Goal: Information Seeking & Learning: Learn about a topic

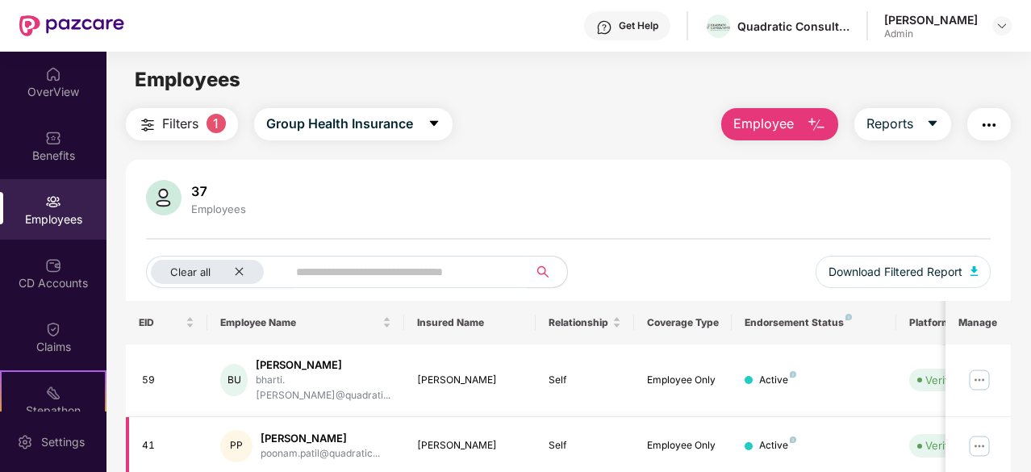
scroll to position [194, 0]
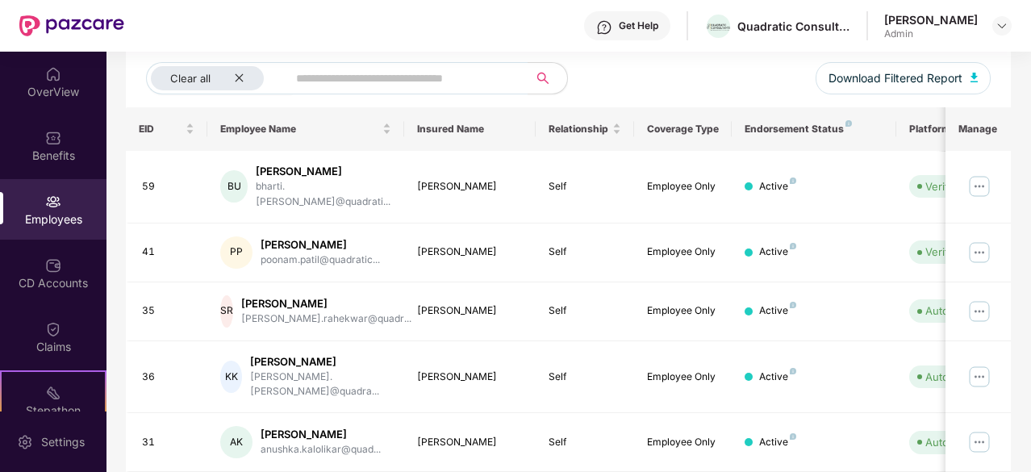
click at [420, 22] on div "Get Help Quadratic Consultants [PERSON_NAME] Admin" at bounding box center [567, 26] width 887 height 52
click at [54, 317] on div "Claims" at bounding box center [53, 336] width 106 height 60
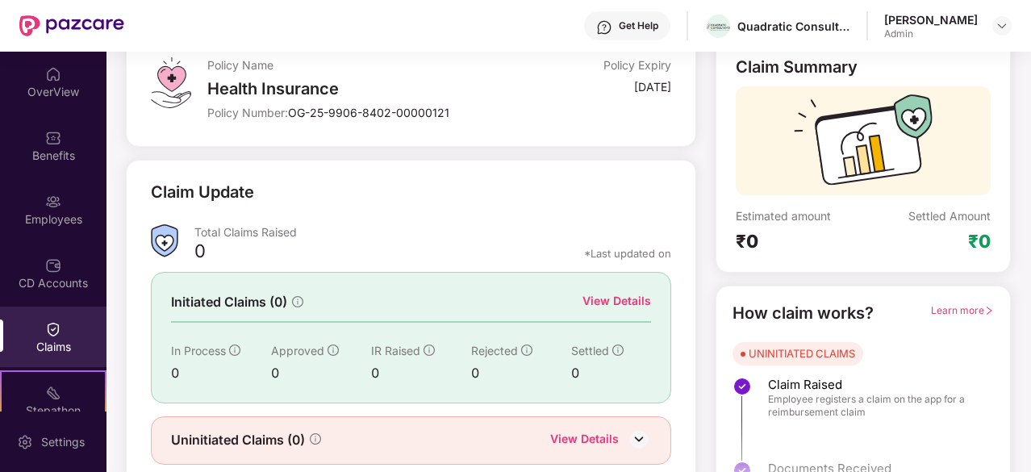
scroll to position [158, 0]
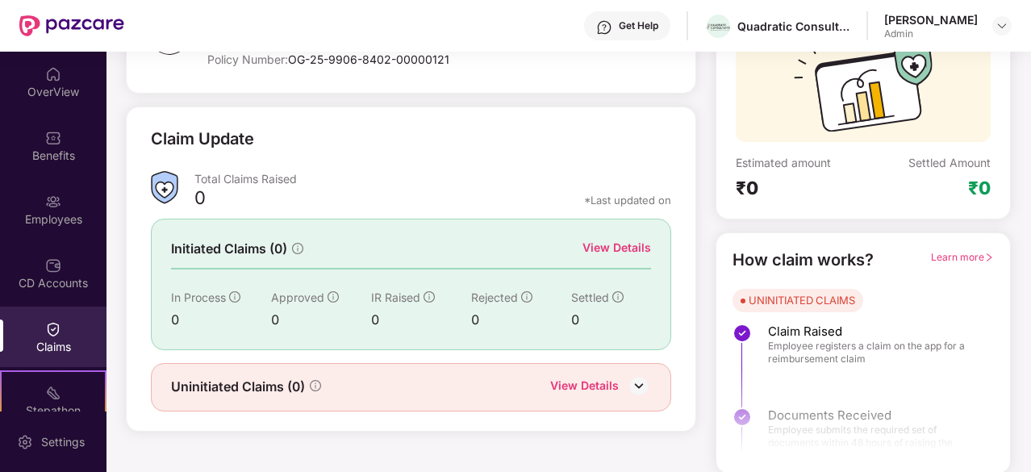
click at [290, 291] on span "Approved" at bounding box center [297, 297] width 53 height 14
drag, startPoint x: 290, startPoint y: 291, endPoint x: 470, endPoint y: 201, distance: 201.3
click at [470, 201] on div "Claim Update Total Claims Raised 0 *Last updated on Initiated Claims (0) View D…" at bounding box center [411, 269] width 520 height 285
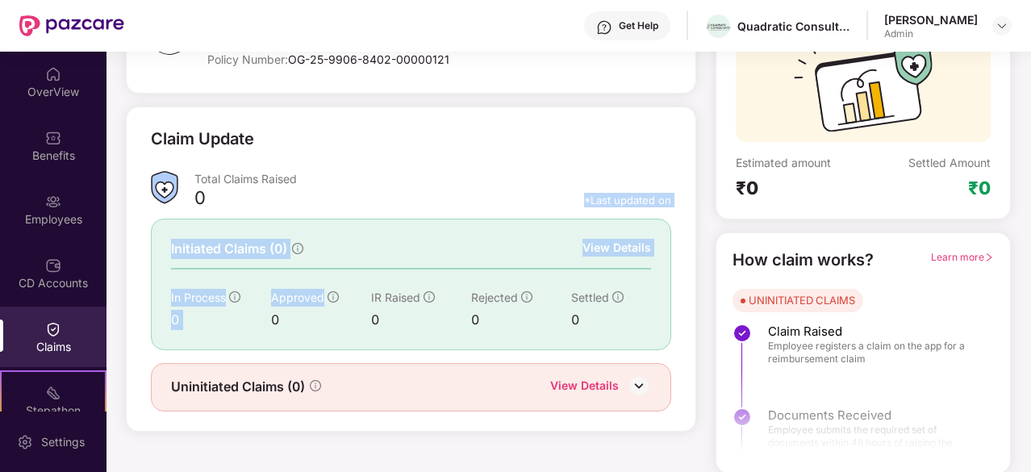
click at [470, 201] on div "0 *Last updated on" at bounding box center [432, 203] width 477 height 21
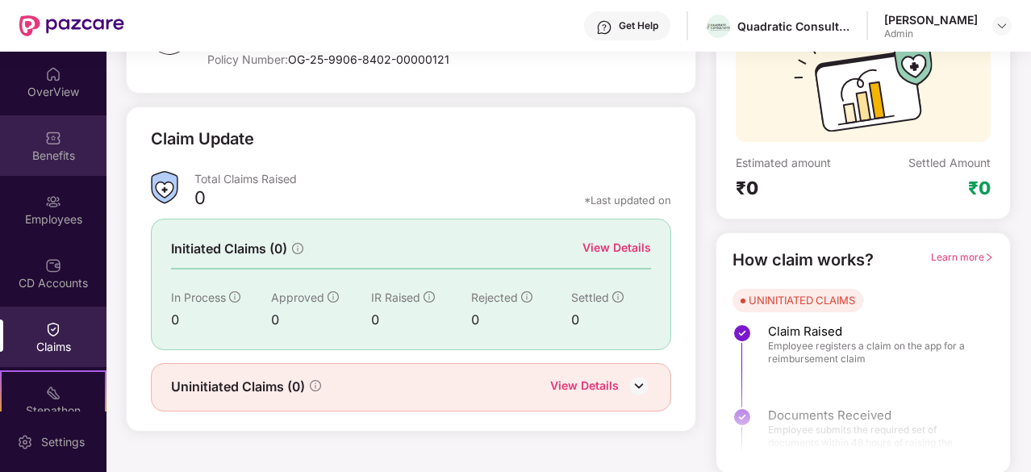
click at [58, 141] on img at bounding box center [53, 138] width 16 height 16
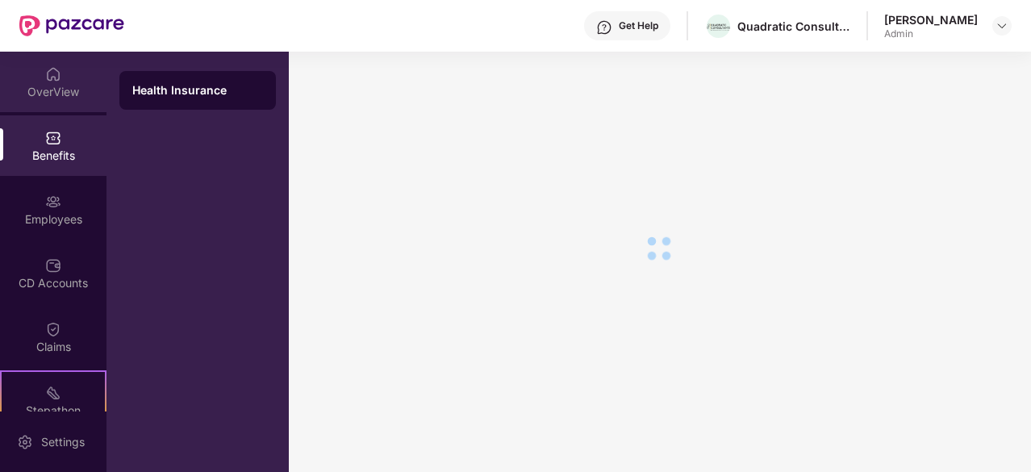
click at [48, 96] on div "OverView" at bounding box center [53, 92] width 106 height 16
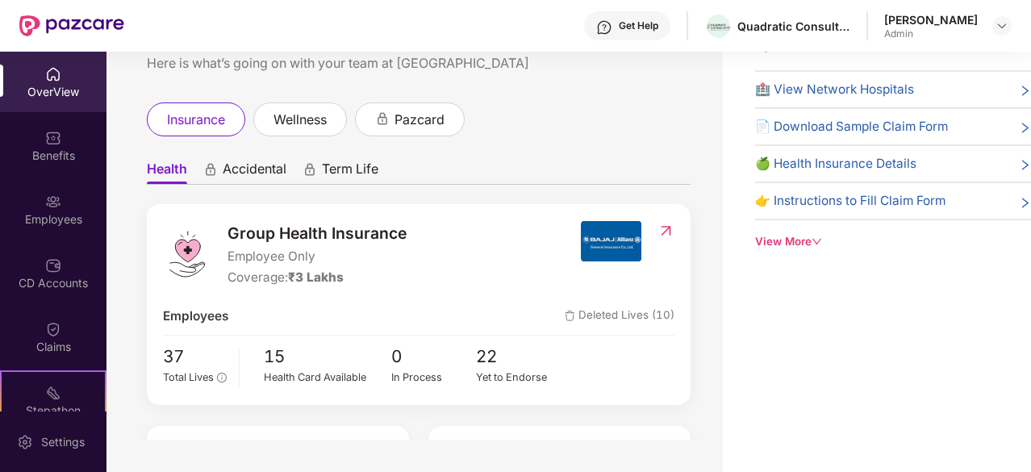
click at [51, 73] on img at bounding box center [53, 74] width 16 height 16
click at [57, 72] on img at bounding box center [53, 74] width 16 height 16
click at [291, 256] on span "Employee Only" at bounding box center [316, 256] width 179 height 19
drag, startPoint x: 291, startPoint y: 256, endPoint x: 287, endPoint y: 227, distance: 29.3
click at [287, 227] on div "Group Health Insurance Employee Only Coverage: ₹3 Lakhs" at bounding box center [316, 254] width 179 height 67
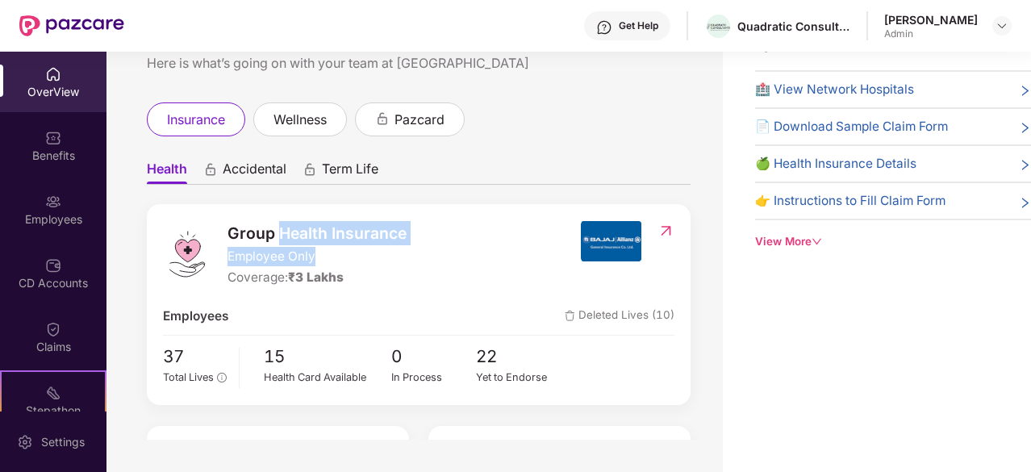
click at [287, 227] on span "Group Health Insurance" at bounding box center [316, 233] width 179 height 24
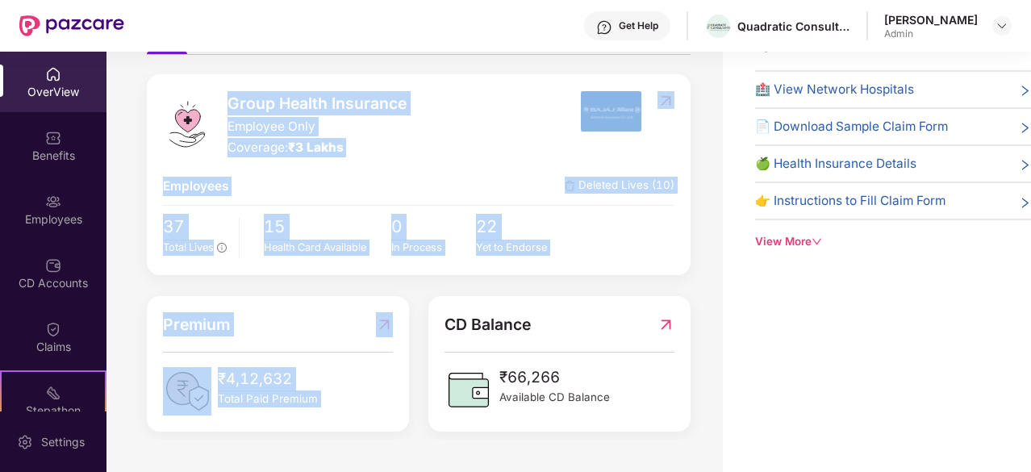
scroll to position [183, 0]
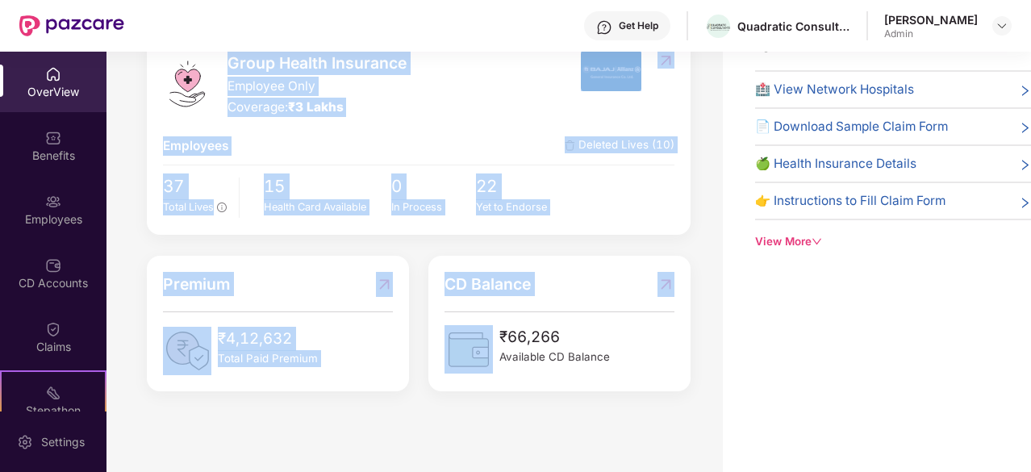
drag, startPoint x: 287, startPoint y: 227, endPoint x: 426, endPoint y: 373, distance: 202.0
click at [426, 373] on div "Group Health Insurance Employee Only Coverage: ₹3 Lakhs Employees Deleted Lives…" at bounding box center [419, 212] width 544 height 357
click at [484, 405] on div "Welcome back, [PERSON_NAME]! Here is what’s going on with your team at Pazcare …" at bounding box center [414, 220] width 616 height 440
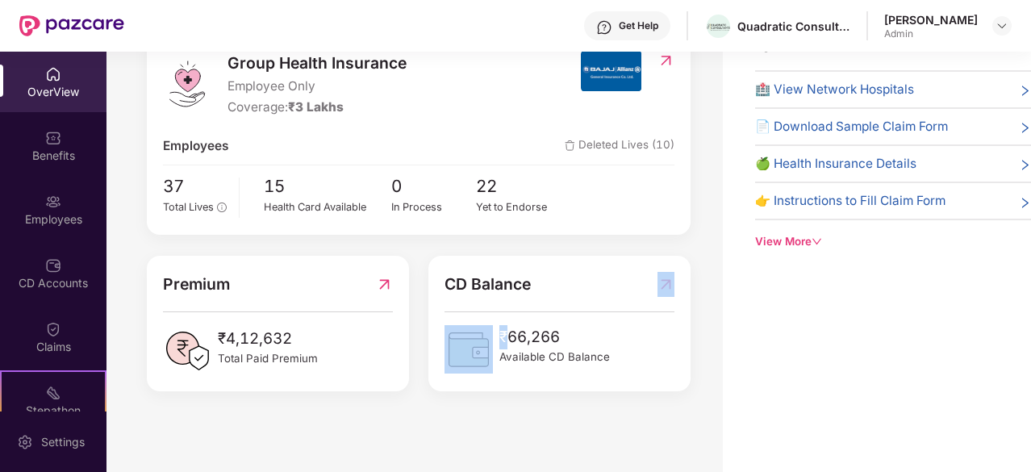
click at [484, 405] on div "Welcome back, [PERSON_NAME]! Here is what’s going on with your team at Pazcare …" at bounding box center [414, 220] width 616 height 440
click at [582, 360] on span "Available CD Balance" at bounding box center [554, 356] width 110 height 17
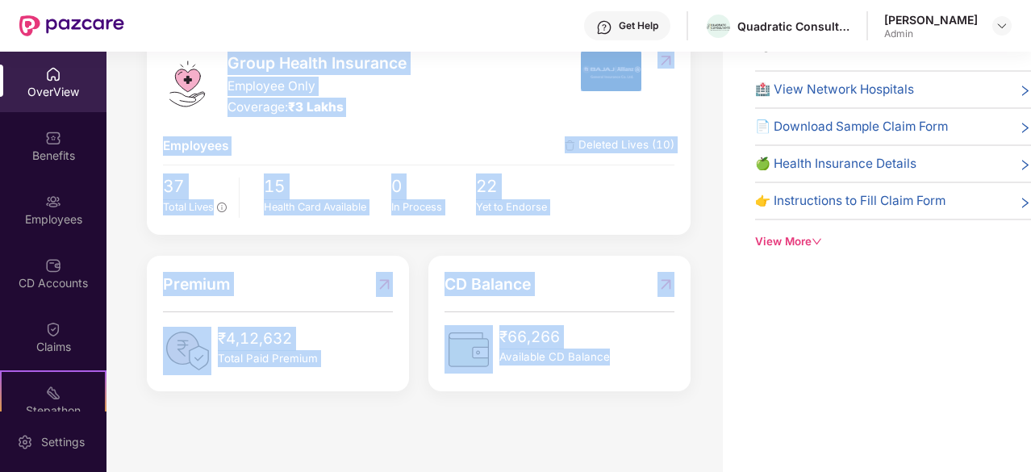
drag, startPoint x: 582, startPoint y: 360, endPoint x: 397, endPoint y: 53, distance: 358.2
click at [397, 53] on div "Group Health Insurance Employee Only Coverage: ₹3 Lakhs Employees Deleted Lives…" at bounding box center [419, 212] width 544 height 357
click at [397, 53] on span "Group Health Insurance" at bounding box center [316, 63] width 179 height 24
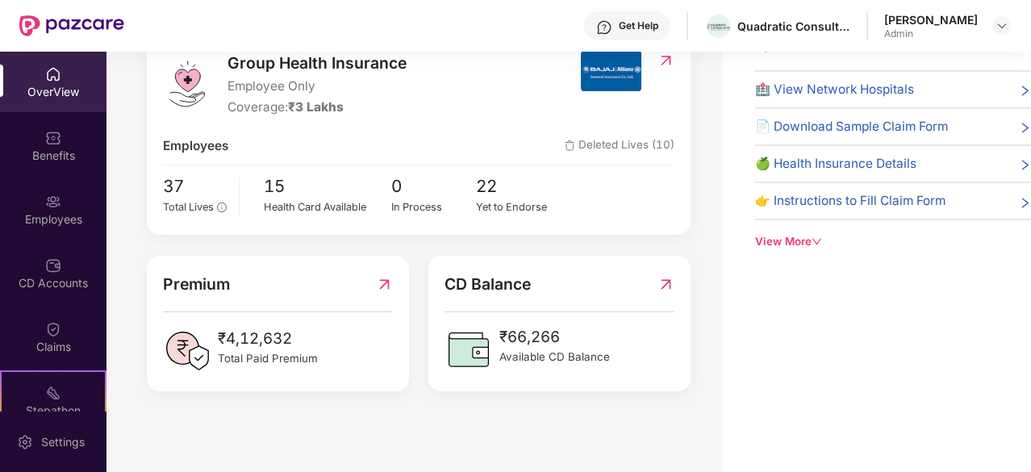
click at [298, 99] on span "₹3 Lakhs" at bounding box center [316, 106] width 56 height 15
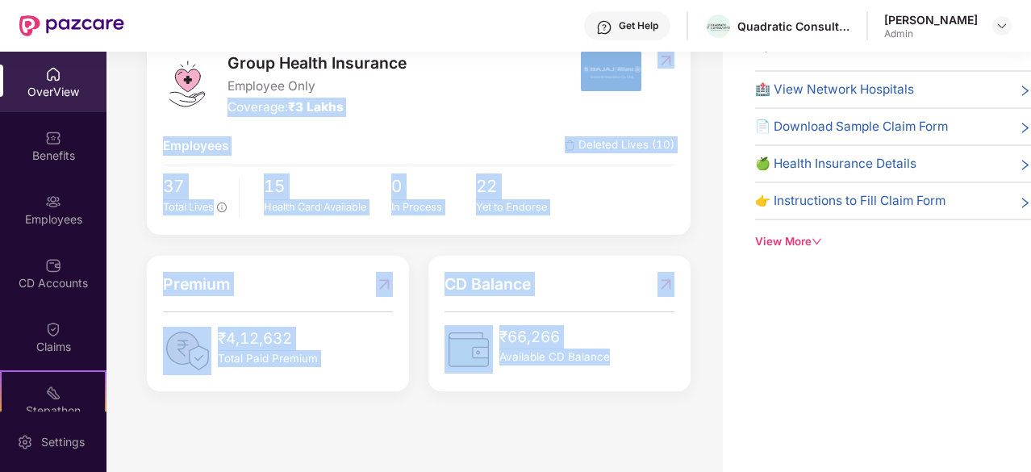
drag, startPoint x: 298, startPoint y: 90, endPoint x: 522, endPoint y: 373, distance: 361.3
click at [522, 373] on div "Group Health Insurance Employee Only Coverage: ₹3 Lakhs Employees Deleted Lives…" at bounding box center [419, 212] width 544 height 357
click at [522, 373] on div "CD Balance ₹66,266 Available CD Balance" at bounding box center [559, 323] width 262 height 135
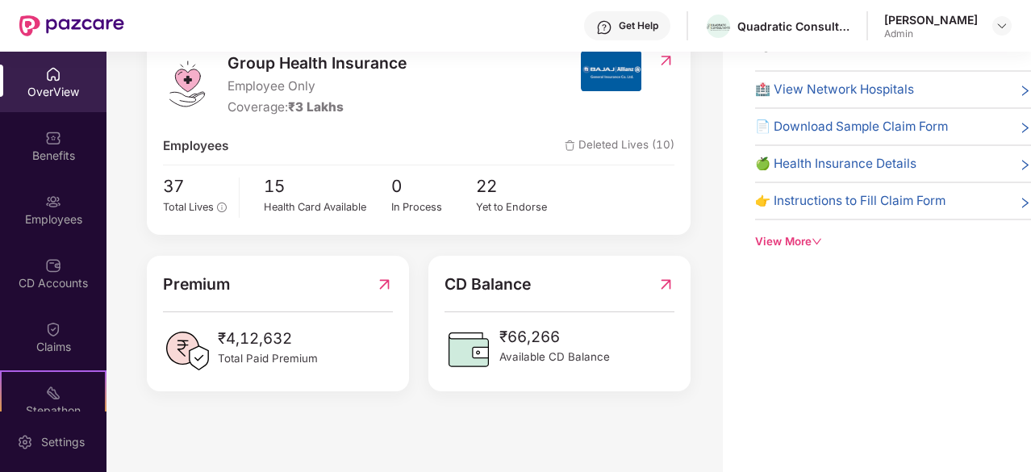
click at [524, 356] on span "Available CD Balance" at bounding box center [554, 356] width 110 height 17
click at [269, 98] on div "Coverage: ₹3 Lakhs" at bounding box center [316, 107] width 179 height 19
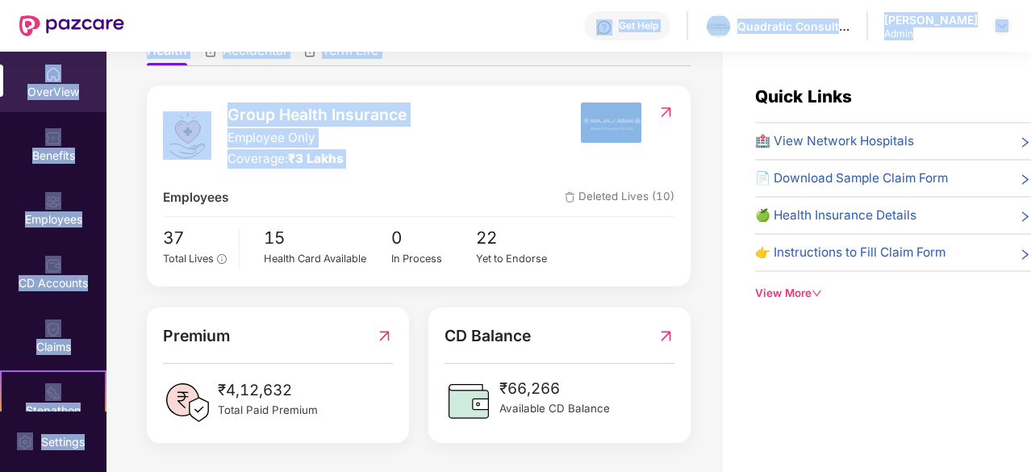
scroll to position [0, 0]
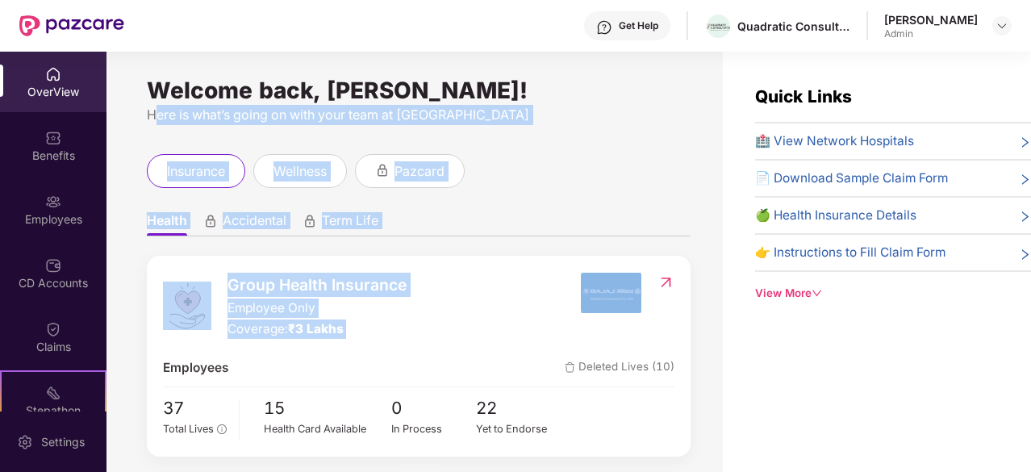
drag, startPoint x: 269, startPoint y: 89, endPoint x: 261, endPoint y: 115, distance: 28.1
click at [261, 115] on div "Welcome back, [PERSON_NAME]! Here is what’s going on with your team at Pazcare …" at bounding box center [414, 272] width 616 height 440
click at [261, 115] on div "Here is what’s going on with your team at [GEOGRAPHIC_DATA]" at bounding box center [419, 115] width 544 height 20
